Goal: Information Seeking & Learning: Learn about a topic

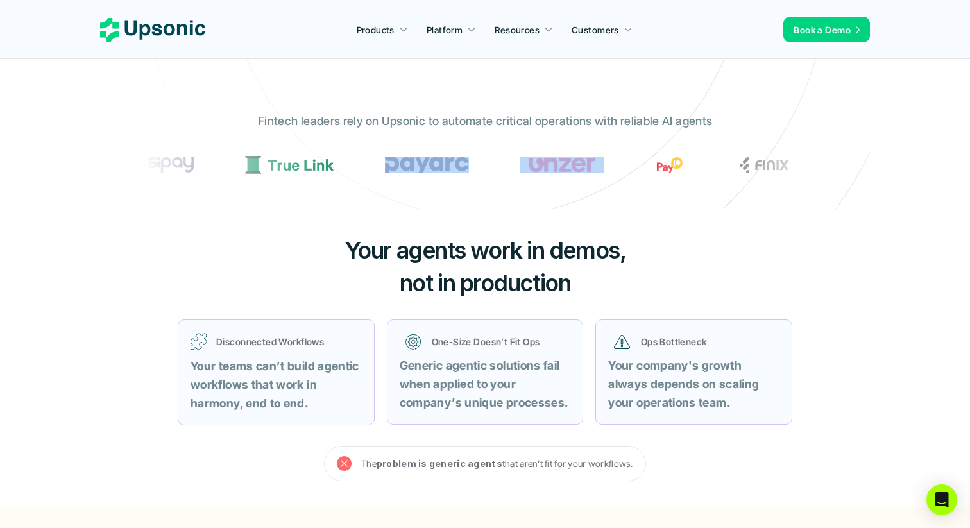
drag, startPoint x: 552, startPoint y: 167, endPoint x: 407, endPoint y: 155, distance: 145.5
click at [407, 155] on section at bounding box center [485, 165] width 686 height 28
click at [398, 142] on div "Fintech leaders rely on Upsonic to automate critical operations with reliable A…" at bounding box center [485, 151] width 706 height 97
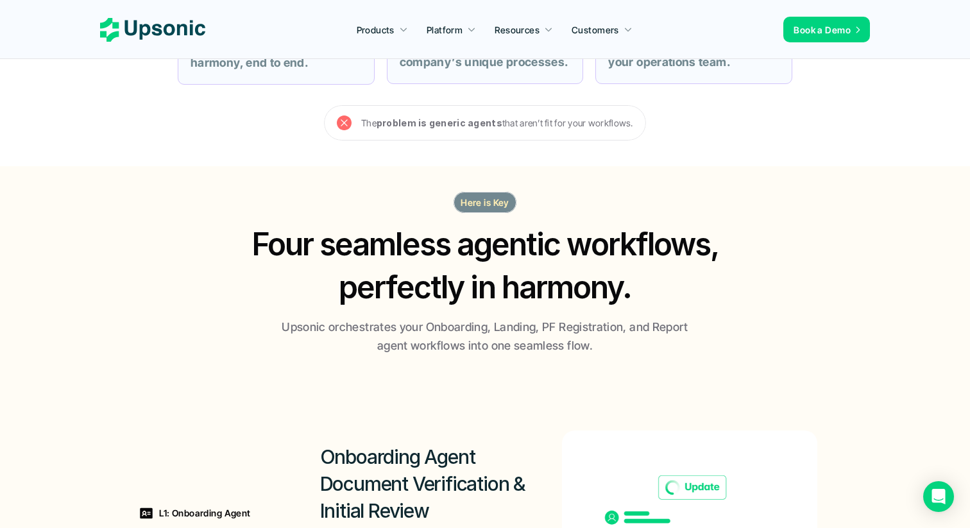
scroll to position [650, 0]
click at [484, 200] on p "Here is Key" at bounding box center [485, 202] width 49 height 13
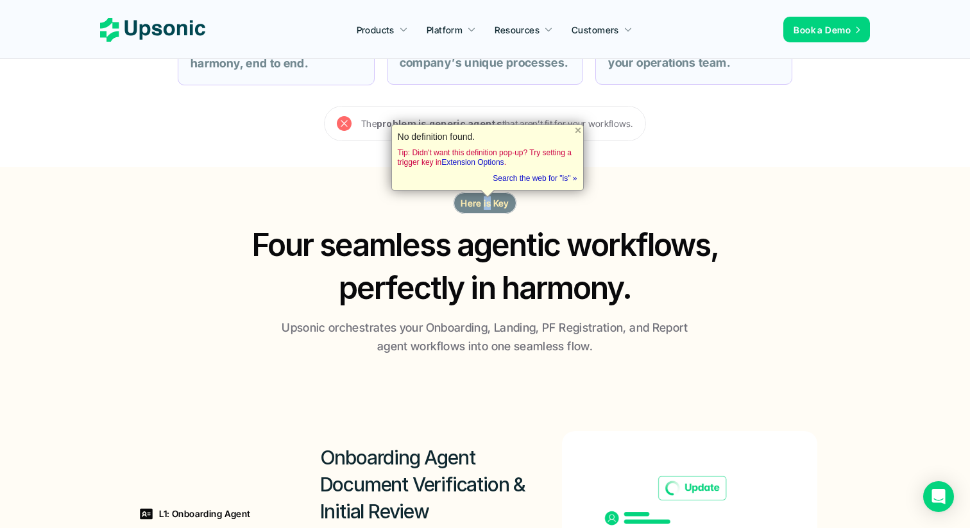
click at [484, 200] on p "Here is Key" at bounding box center [485, 202] width 49 height 13
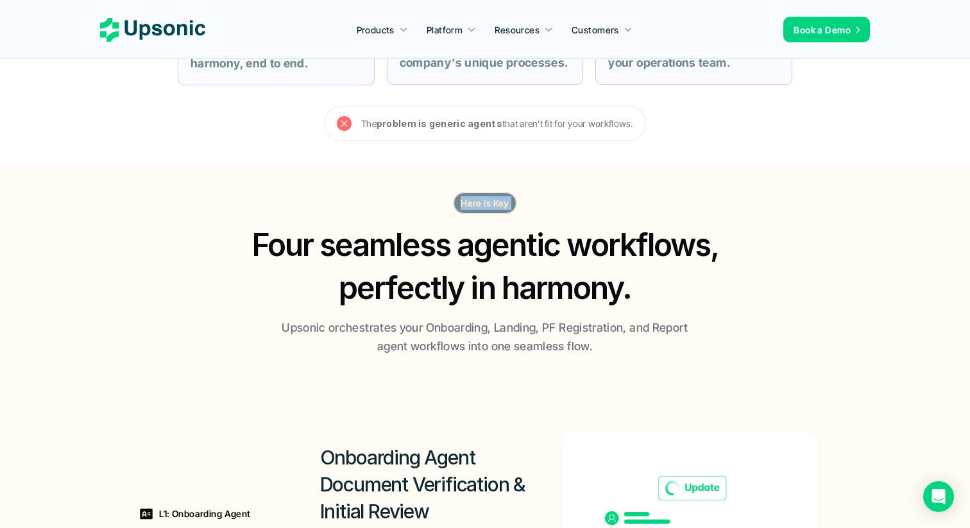
click at [484, 274] on h2 "Four seamless agentic workflows, perfectly in harmony." at bounding box center [485, 266] width 493 height 86
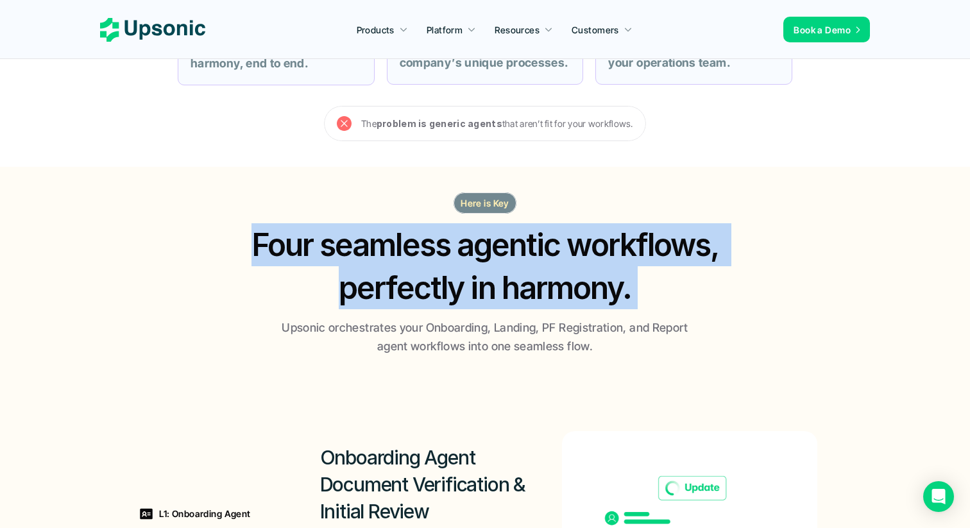
click at [475, 332] on p "Upsonic orchestrates your Onboarding, Landing, PF Registration, and Report agen…" at bounding box center [484, 337] width 417 height 37
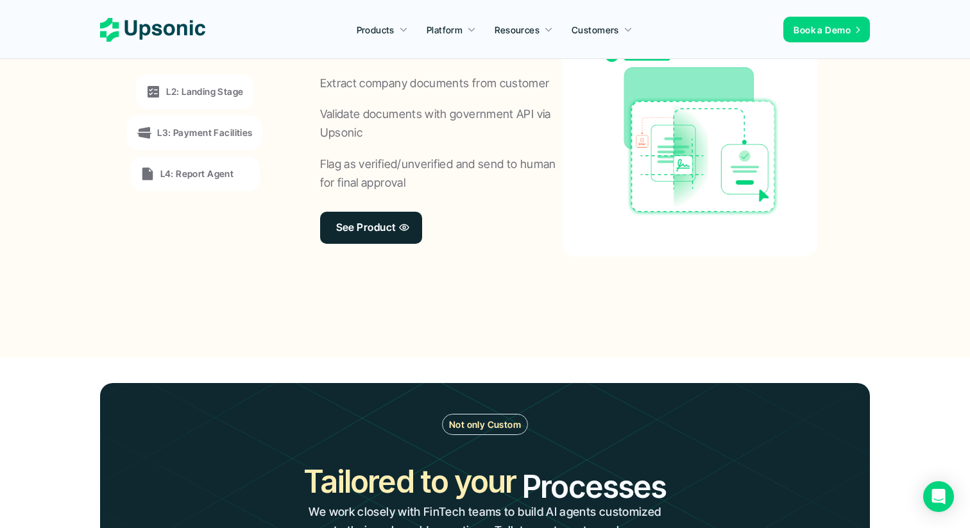
scroll to position [1027, 0]
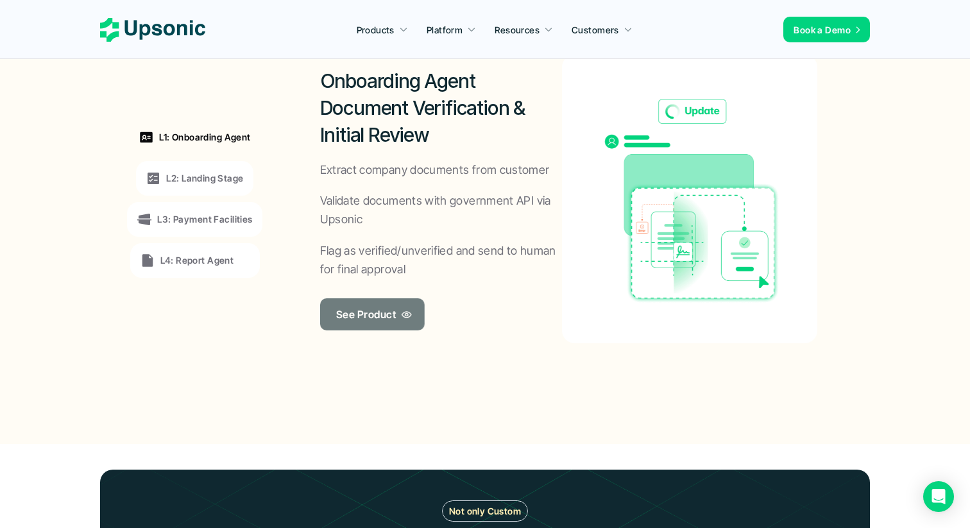
click at [396, 316] on link "See Product" at bounding box center [372, 314] width 105 height 32
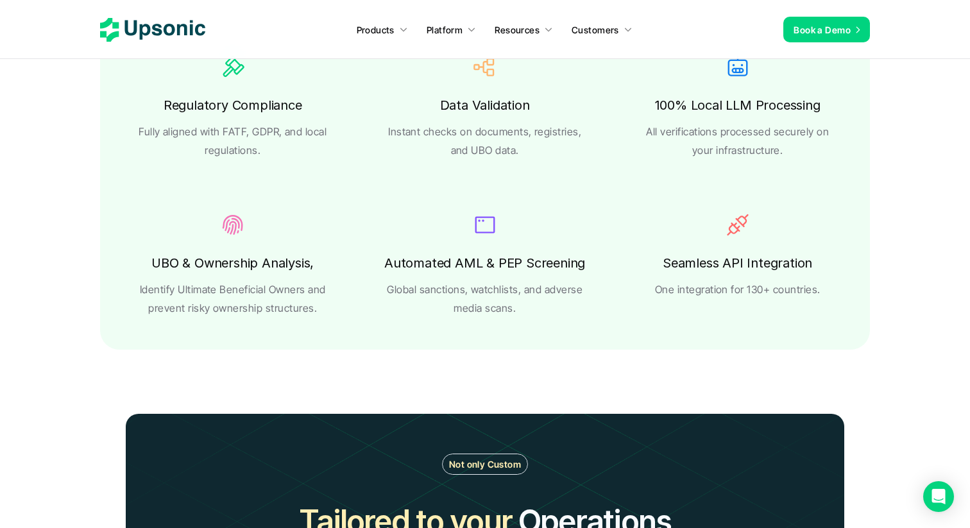
scroll to position [2335, 0]
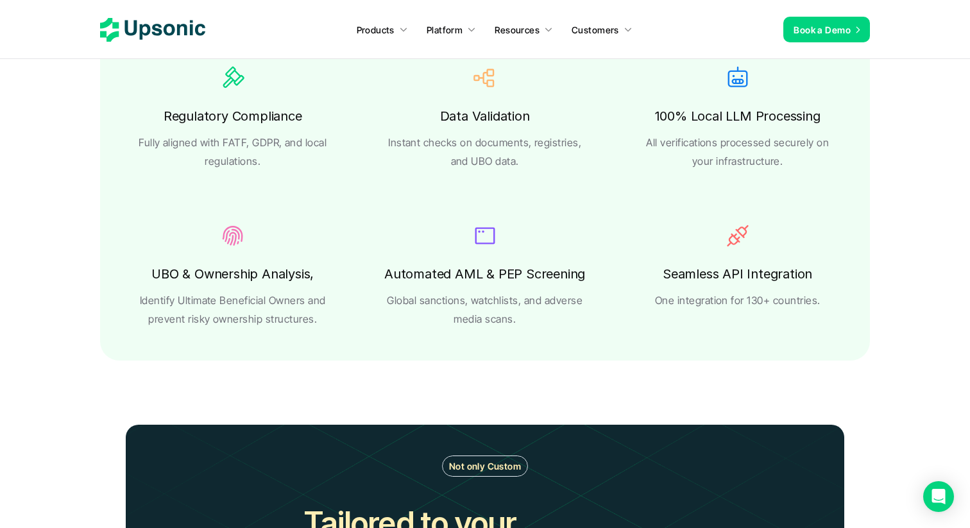
click at [742, 123] on h6 "100% Local LLM Processing" at bounding box center [737, 116] width 166 height 22
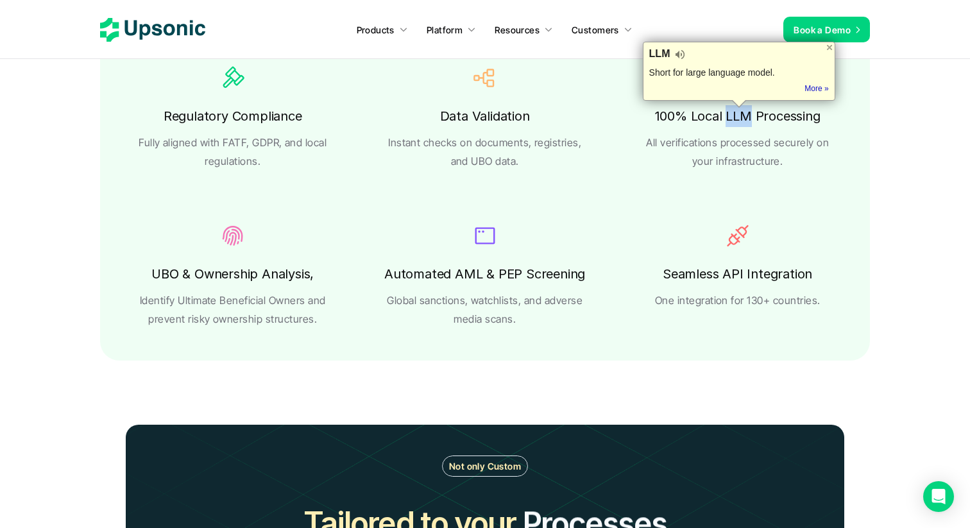
click at [742, 123] on h6 "100% Local LLM Processing" at bounding box center [737, 116] width 166 height 22
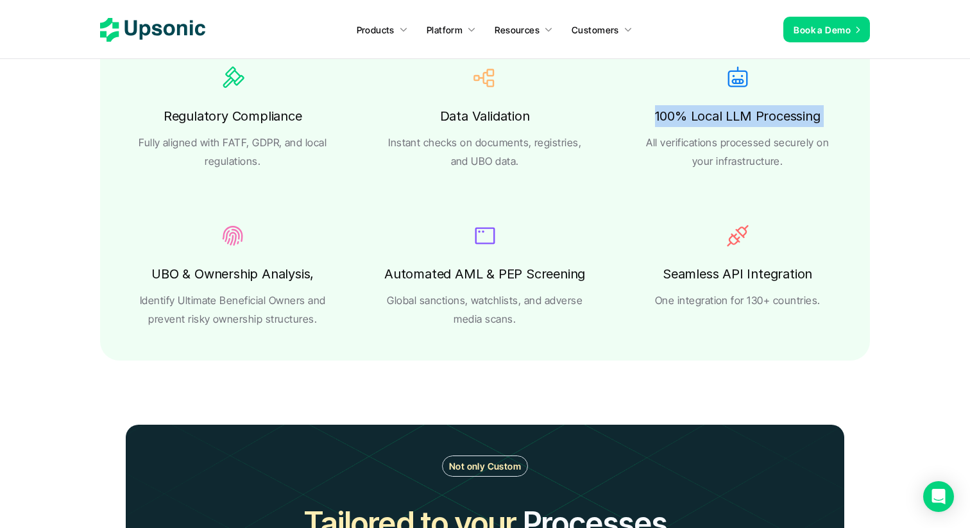
click at [749, 191] on div "Regulatory Compliance Fully aligned with FATF, GDPR, and local regulations. Dat…" at bounding box center [485, 195] width 770 height 329
